Goal: Check status: Check status

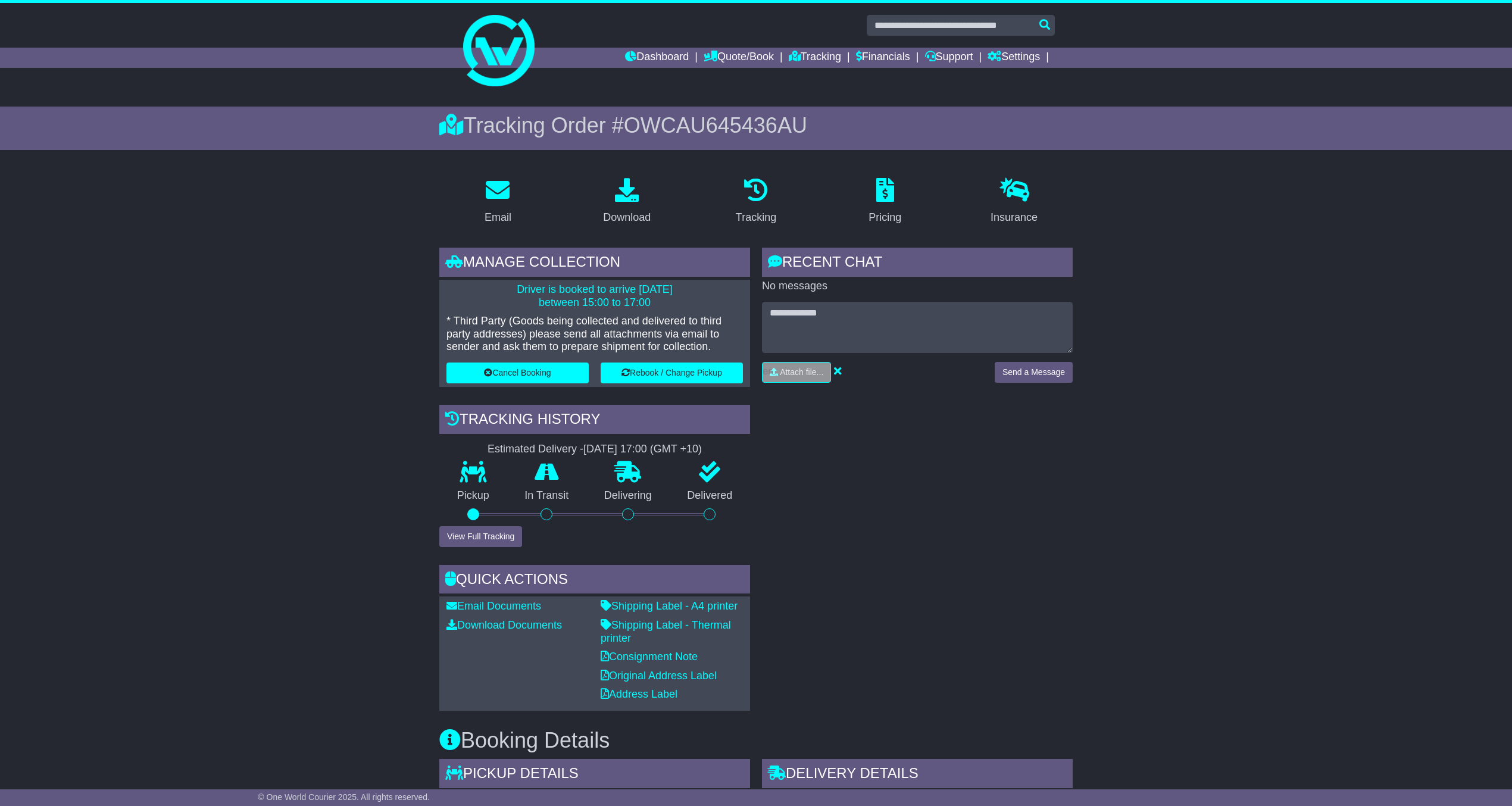
click at [1420, 22] on div at bounding box center [756, 46] width 1512 height 86
click at [817, 55] on link "Tracking" at bounding box center [814, 58] width 53 height 20
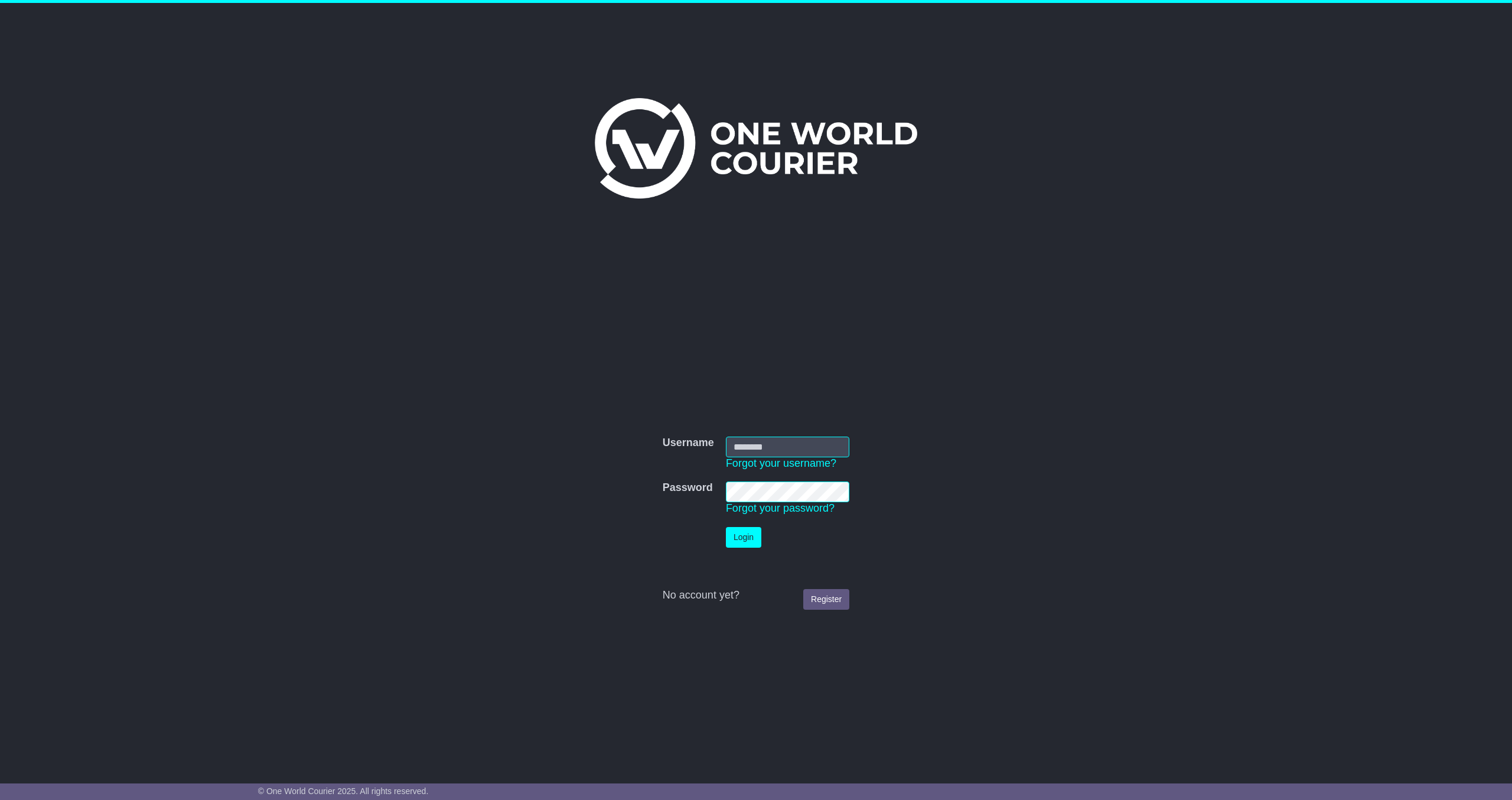
type input "**********"
click at [738, 540] on button "Login" at bounding box center [744, 537] width 36 height 21
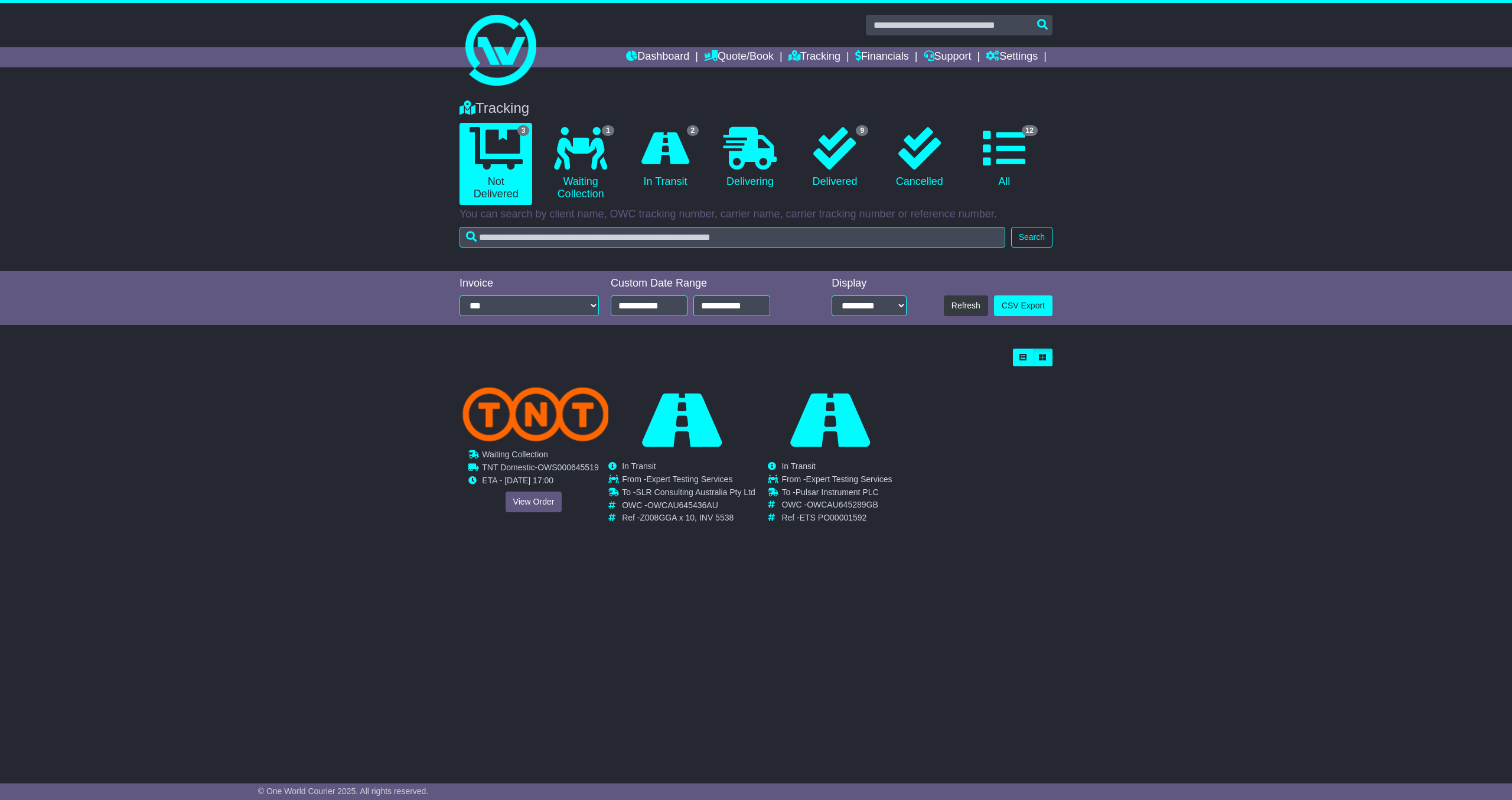
click at [528, 429] on div "Cancelled Waiting Collection In Transit ToBeCollected To - OWC - -" at bounding box center [533, 455] width 147 height 141
click at [535, 504] on link "View Order" at bounding box center [533, 501] width 56 height 21
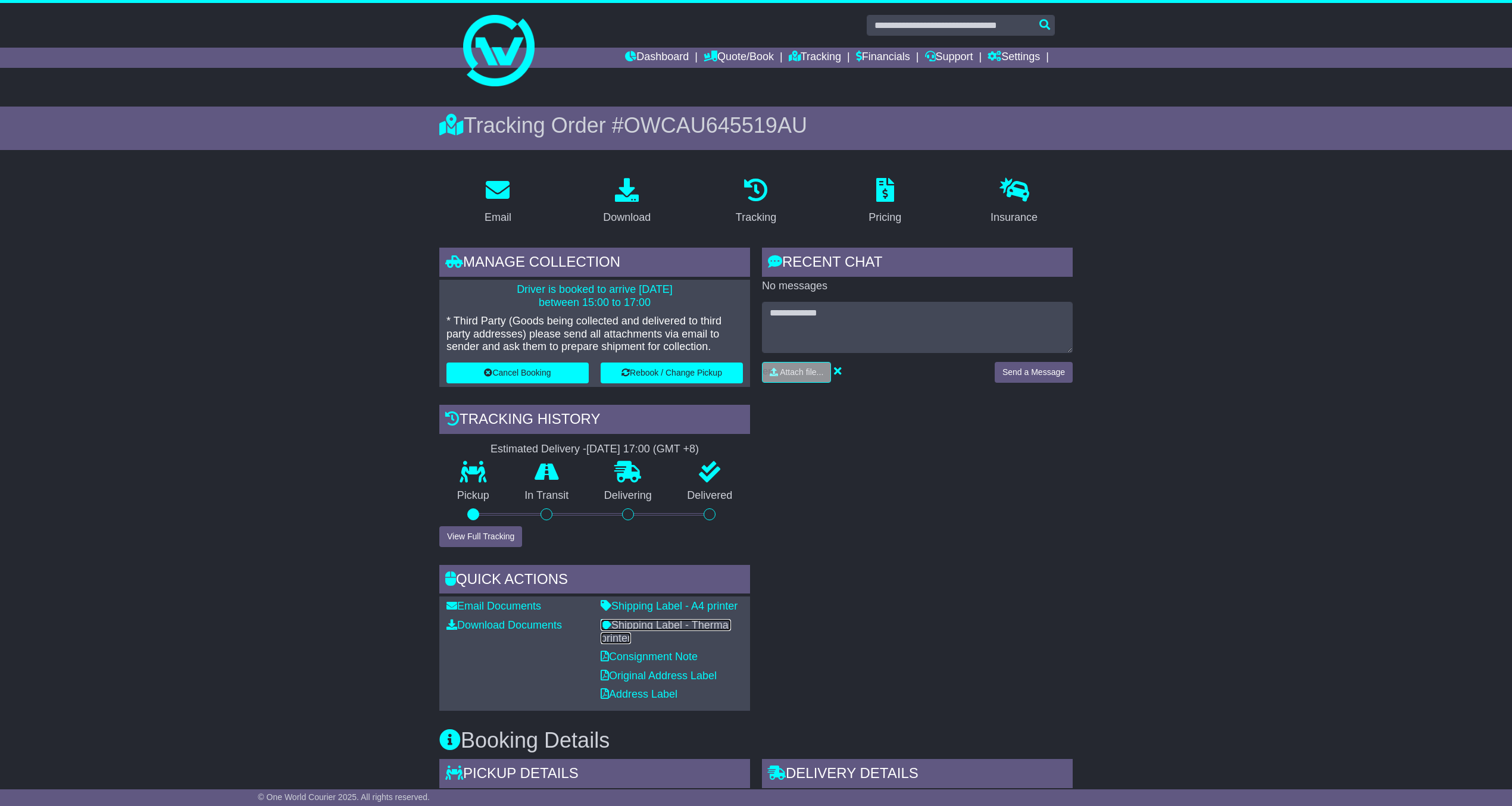
click at [662, 619] on link "Shipping Label - Thermal printer" at bounding box center [666, 631] width 131 height 25
